Goal: Navigation & Orientation: Find specific page/section

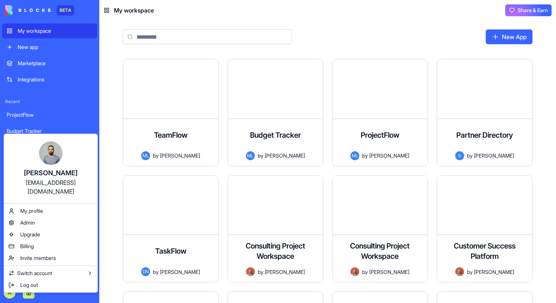
click at [101, 108] on html "BETA My workspace New app Marketplace Integrations Recent ProjectFlow Budget Tr…" at bounding box center [278, 151] width 556 height 303
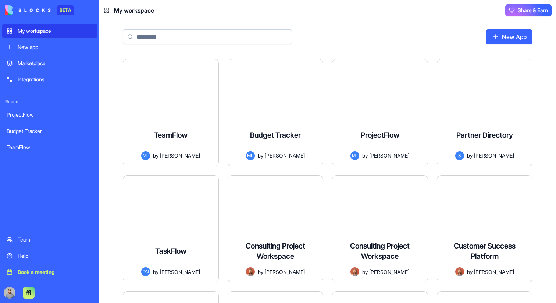
click at [36, 240] on div "Team" at bounding box center [55, 239] width 75 height 7
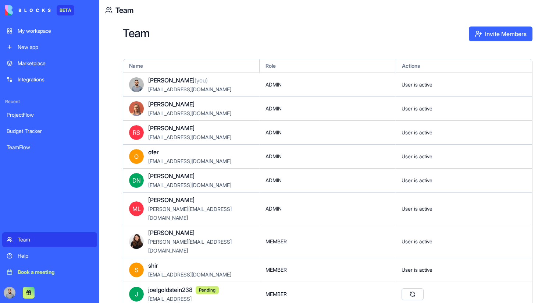
click at [55, 72] on link "Integrations" at bounding box center [49, 79] width 95 height 15
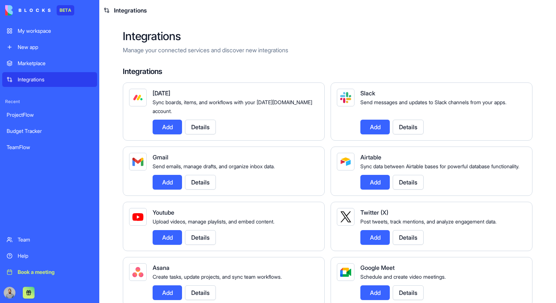
click at [32, 239] on div "Team" at bounding box center [55, 239] width 75 height 7
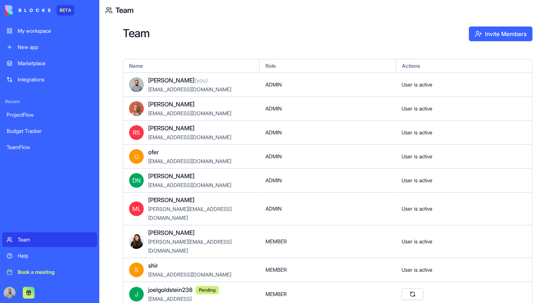
click at [45, 59] on link "Marketplace" at bounding box center [49, 63] width 95 height 15
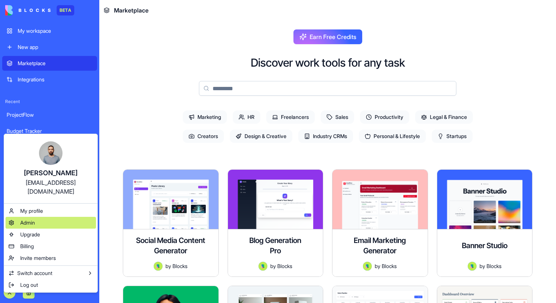
click at [53, 217] on div "Admin" at bounding box center [51, 223] width 91 height 12
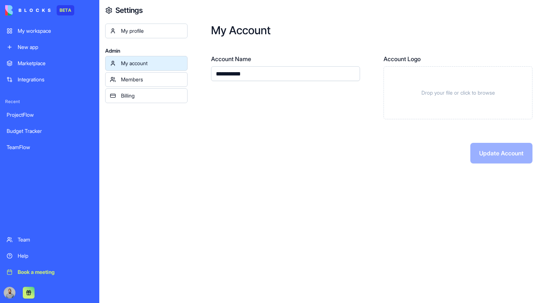
click at [148, 77] on div "Members" at bounding box center [152, 79] width 62 height 7
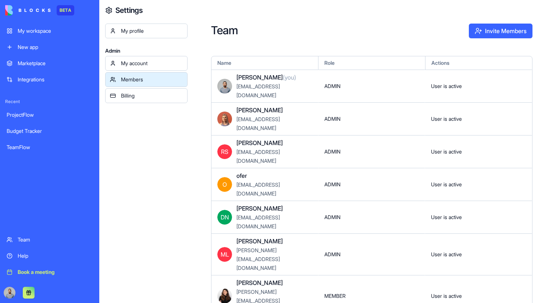
click at [150, 61] on div "My account" at bounding box center [152, 63] width 62 height 7
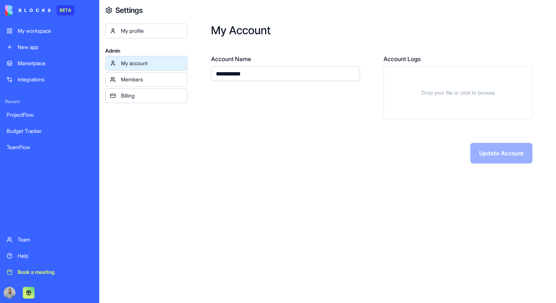
click at [152, 77] on div "Members" at bounding box center [152, 79] width 62 height 7
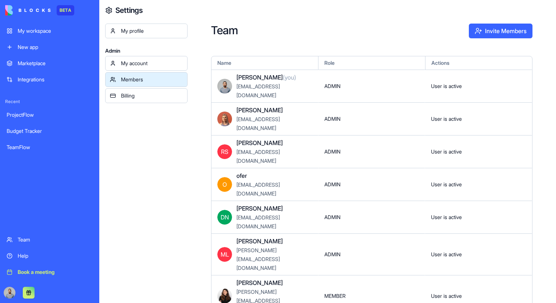
click at [152, 62] on div "My account" at bounding box center [152, 63] width 62 height 7
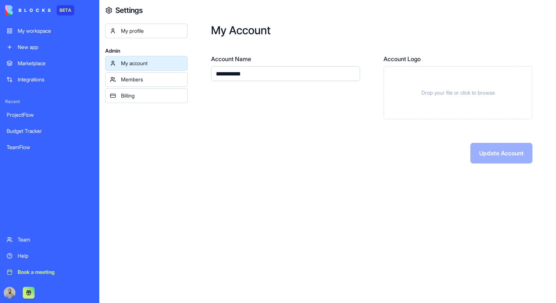
click at [153, 77] on div "Members" at bounding box center [152, 79] width 62 height 7
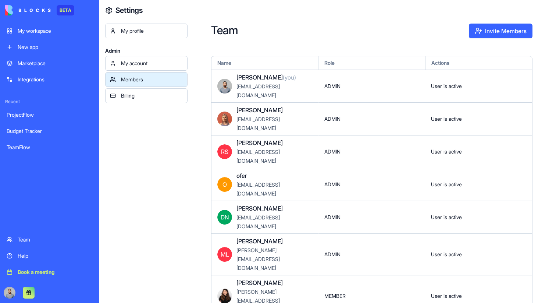
click at [153, 91] on link "Billing" at bounding box center [146, 95] width 82 height 15
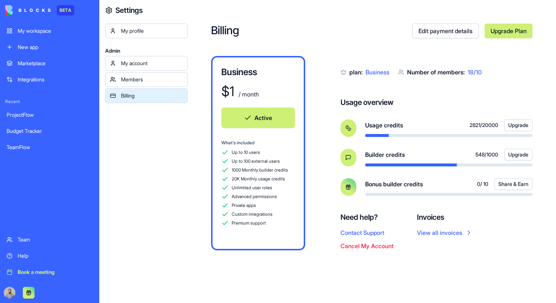
click at [167, 65] on div "My account" at bounding box center [152, 63] width 62 height 7
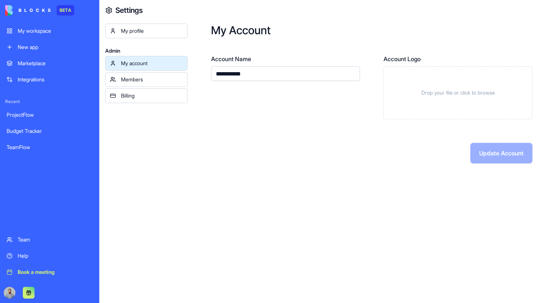
click at [159, 91] on link "Billing" at bounding box center [146, 95] width 82 height 15
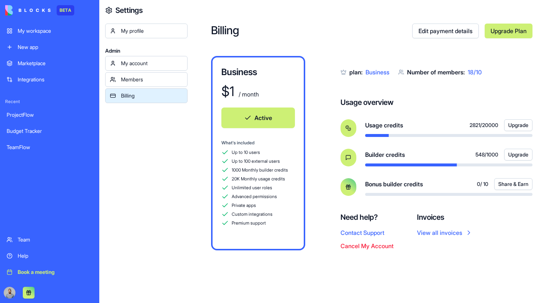
click at [164, 65] on div "My account" at bounding box center [152, 63] width 62 height 7
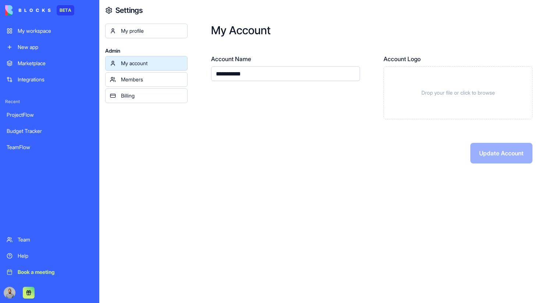
click at [163, 28] on div "My profile" at bounding box center [152, 30] width 62 height 7
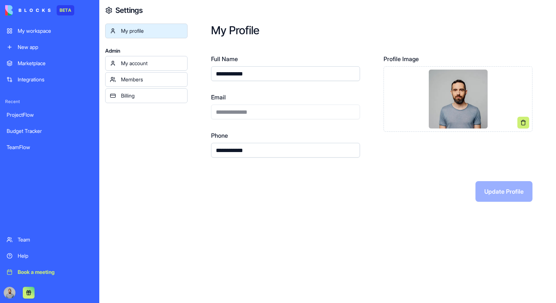
click at [159, 76] on div "Members" at bounding box center [152, 79] width 62 height 7
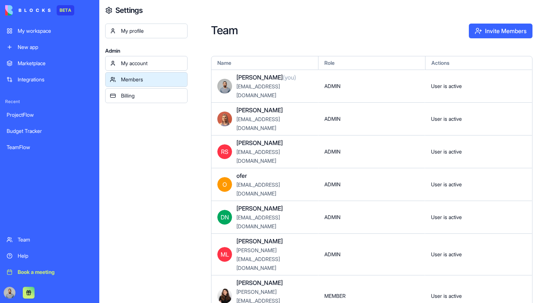
click at [158, 28] on div "My profile" at bounding box center [152, 30] width 62 height 7
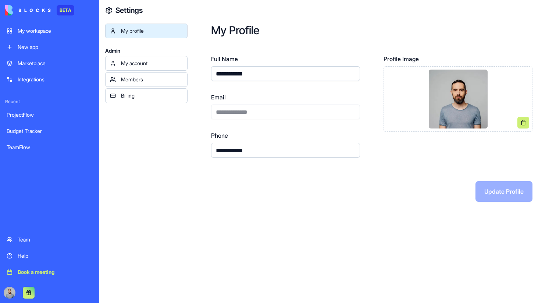
click at [147, 79] on div "Members" at bounding box center [152, 79] width 62 height 7
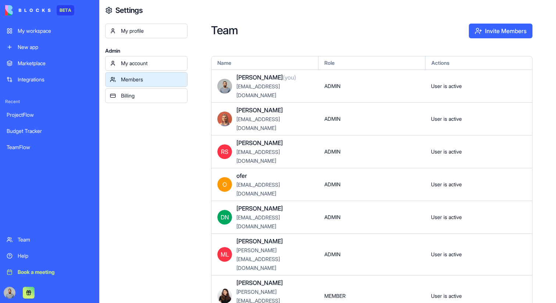
scroll to position [221, 0]
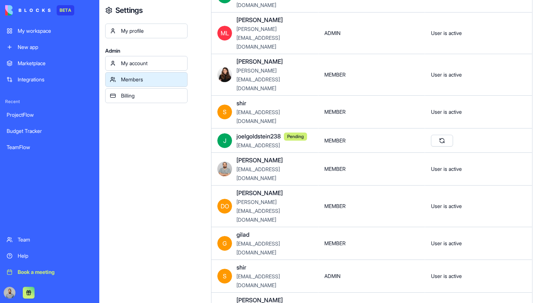
click at [148, 30] on div "My profile" at bounding box center [152, 30] width 62 height 7
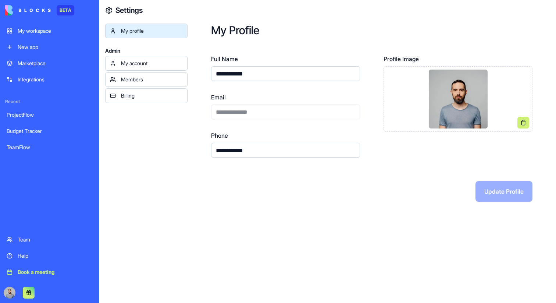
click at [152, 67] on div "My account" at bounding box center [152, 63] width 62 height 7
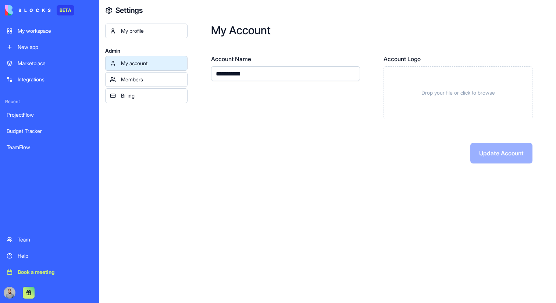
click at [152, 79] on div "Members" at bounding box center [152, 79] width 62 height 7
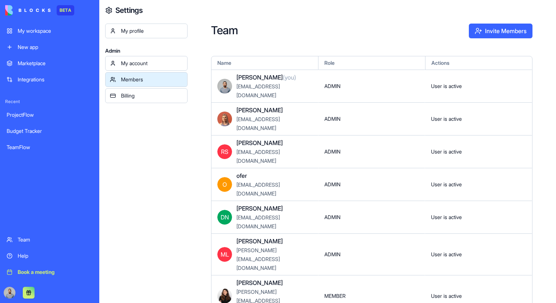
click at [151, 91] on link "Billing" at bounding box center [146, 95] width 82 height 15
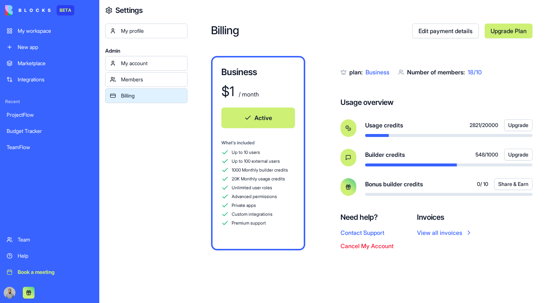
click at [154, 86] on link "Members" at bounding box center [146, 79] width 82 height 15
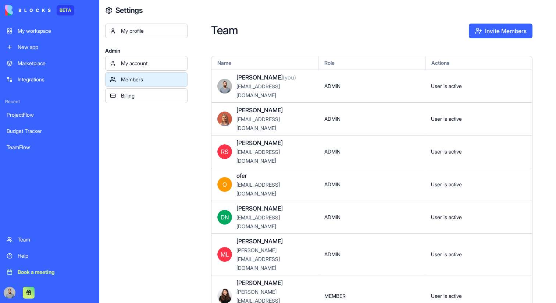
click at [155, 98] on div "Billing" at bounding box center [152, 95] width 62 height 7
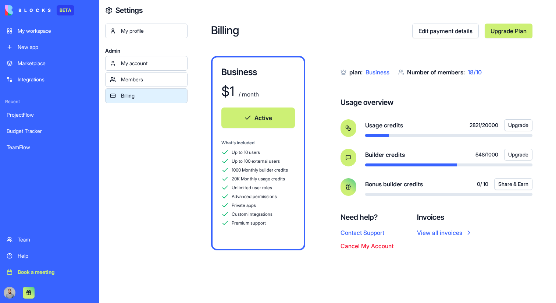
click at [150, 83] on div "Members" at bounding box center [152, 79] width 62 height 7
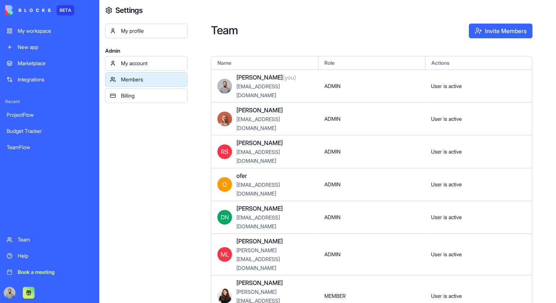
click at [146, 67] on div "My account" at bounding box center [152, 63] width 62 height 7
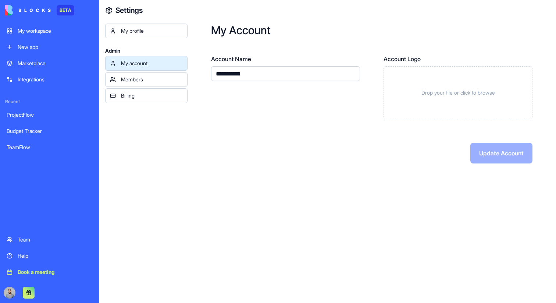
click at [145, 75] on link "Members" at bounding box center [146, 79] width 82 height 15
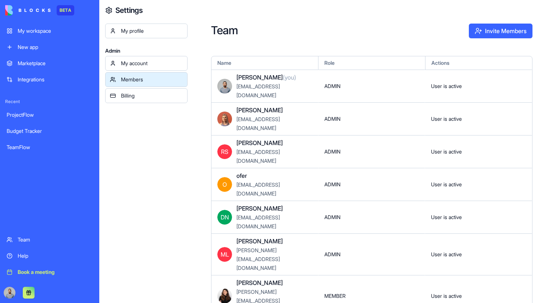
click at [144, 36] on link "My profile" at bounding box center [146, 31] width 82 height 15
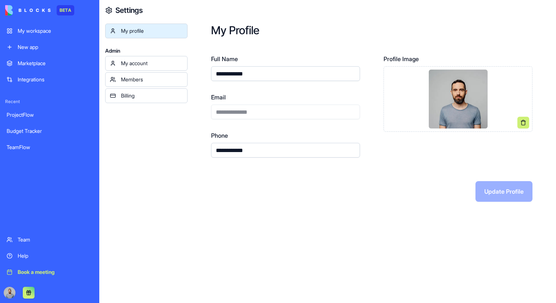
click at [48, 241] on div "Team" at bounding box center [55, 239] width 75 height 7
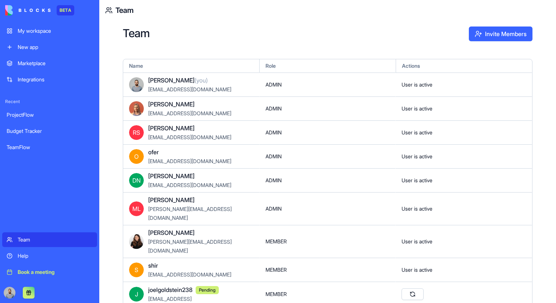
click at [58, 113] on div "ProjectFlow" at bounding box center [50, 114] width 86 height 7
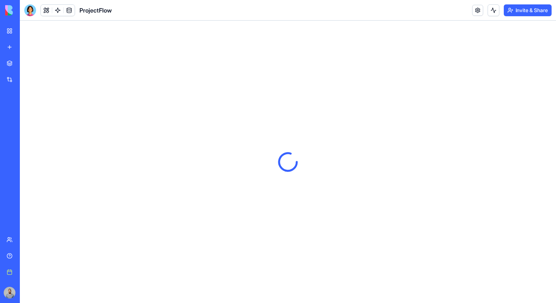
click at [27, 79] on div "Integrations" at bounding box center [23, 79] width 10 height 7
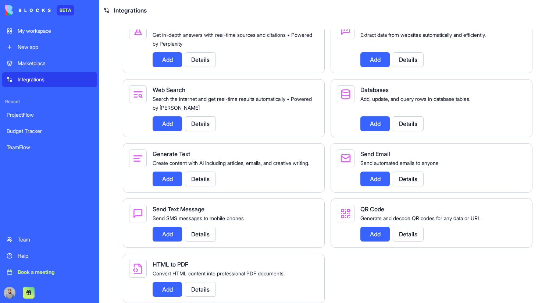
scroll to position [898, 0]
click at [59, 246] on link "Team" at bounding box center [49, 239] width 95 height 15
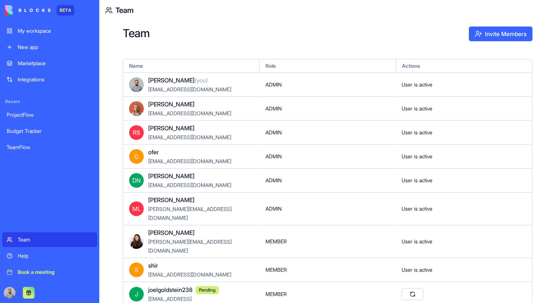
scroll to position [224, 0]
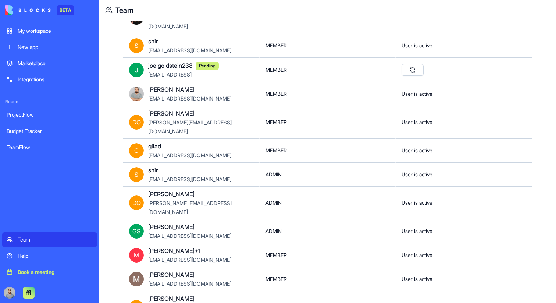
click at [70, 86] on link "Integrations" at bounding box center [49, 79] width 95 height 15
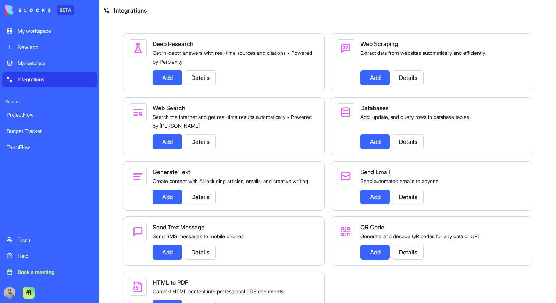
scroll to position [898, 0]
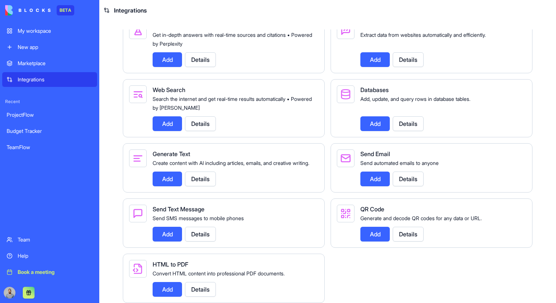
click at [58, 70] on link "Marketplace" at bounding box center [49, 63] width 95 height 15
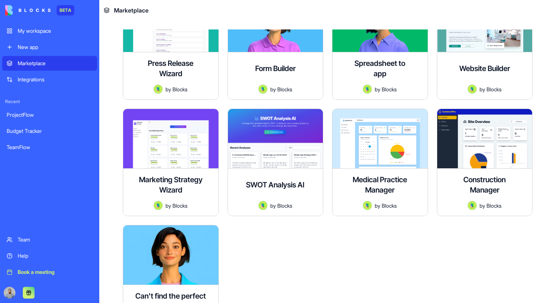
scroll to position [1870, 0]
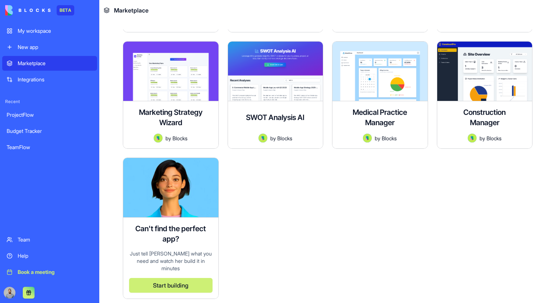
click at [69, 43] on link "New app" at bounding box center [49, 47] width 95 height 15
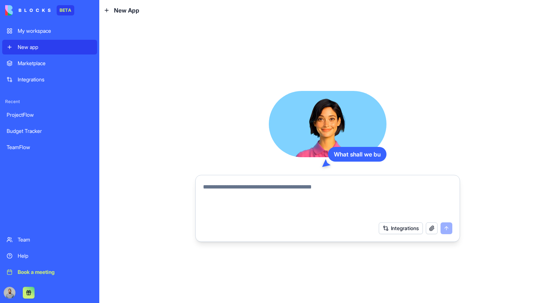
click at [65, 32] on div "My workspace" at bounding box center [55, 30] width 75 height 7
